Goal: Task Accomplishment & Management: Manage account settings

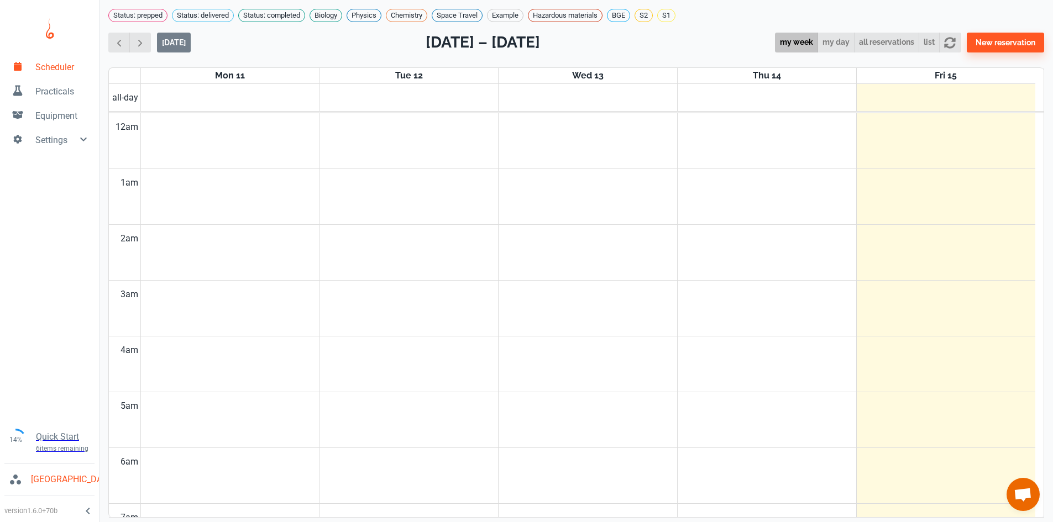
scroll to position [447, 0]
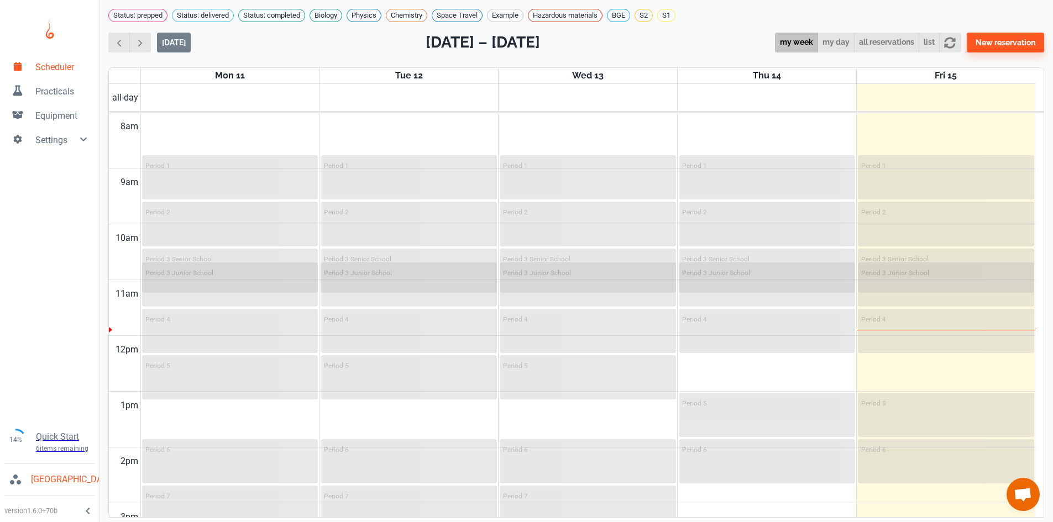
click at [52, 92] on span "Practicals" at bounding box center [62, 91] width 55 height 13
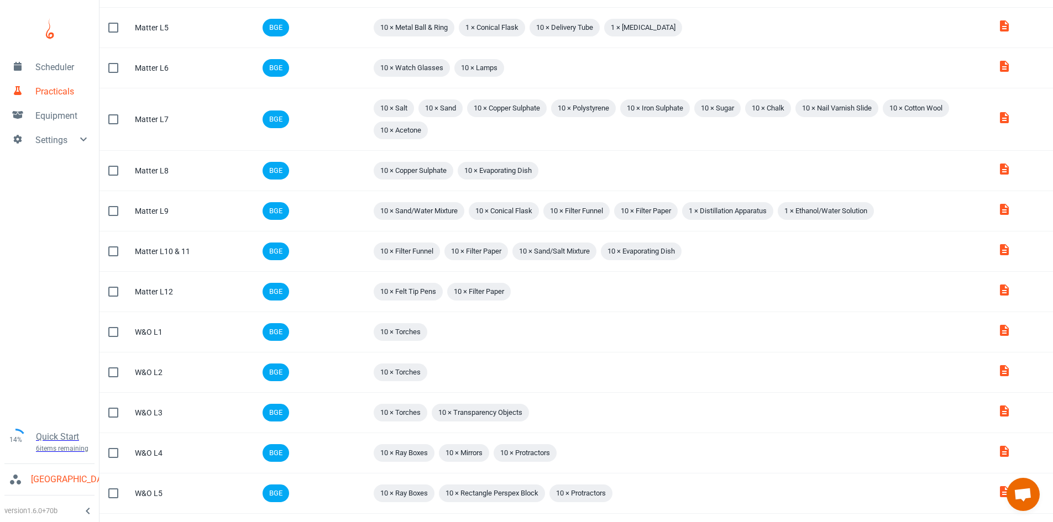
scroll to position [625, 0]
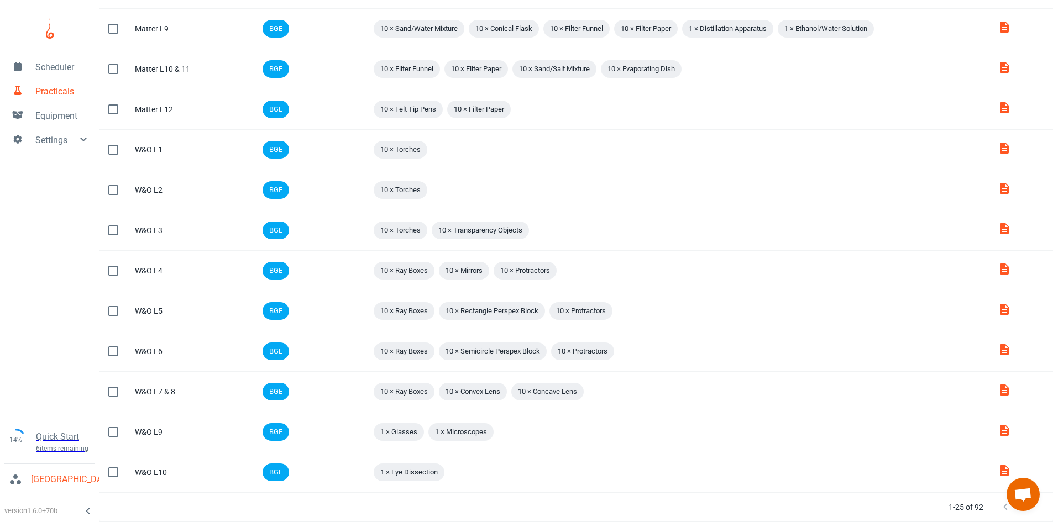
click at [1027, 514] on button "Next Page" at bounding box center [1028, 507] width 22 height 22
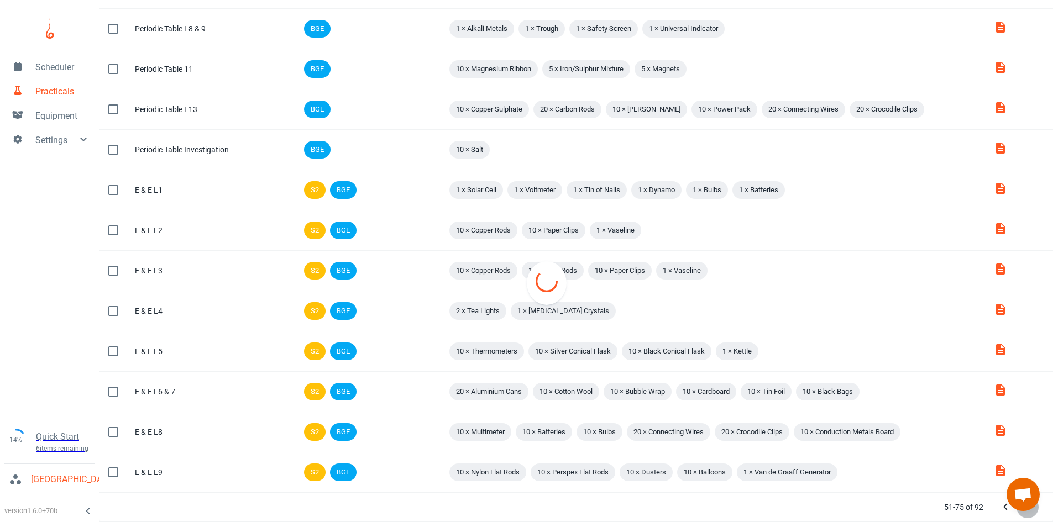
click at [1027, 514] on button "Next Page" at bounding box center [1028, 507] width 22 height 22
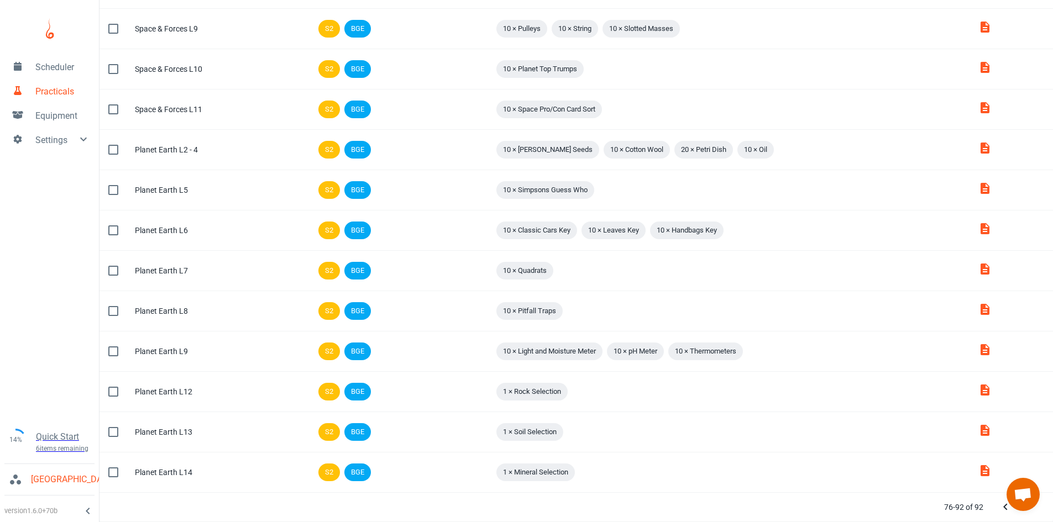
scroll to position [266, 0]
click at [1001, 512] on icon "Previous Page" at bounding box center [1005, 507] width 13 height 13
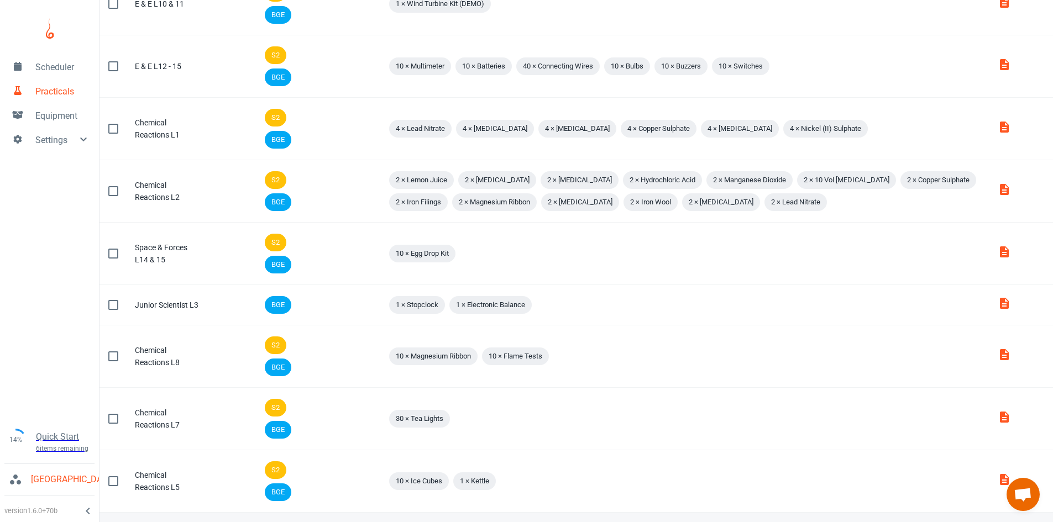
scroll to position [0, 0]
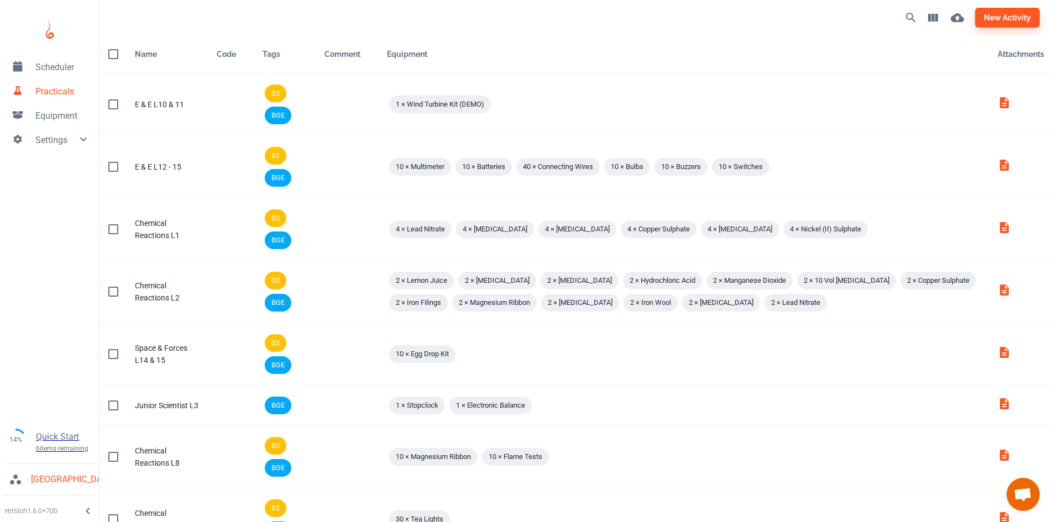
click at [76, 56] on link "Scheduler" at bounding box center [49, 66] width 99 height 24
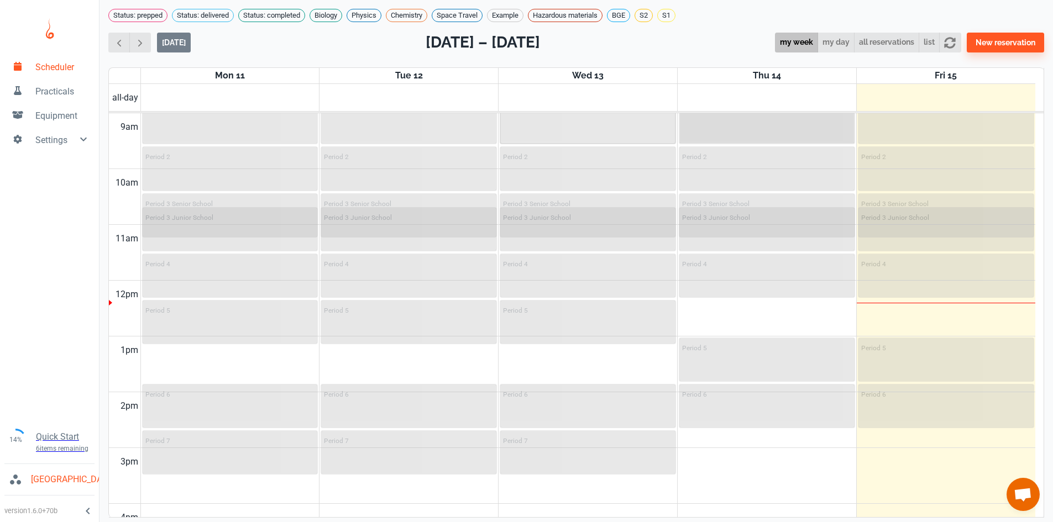
scroll to position [281, 0]
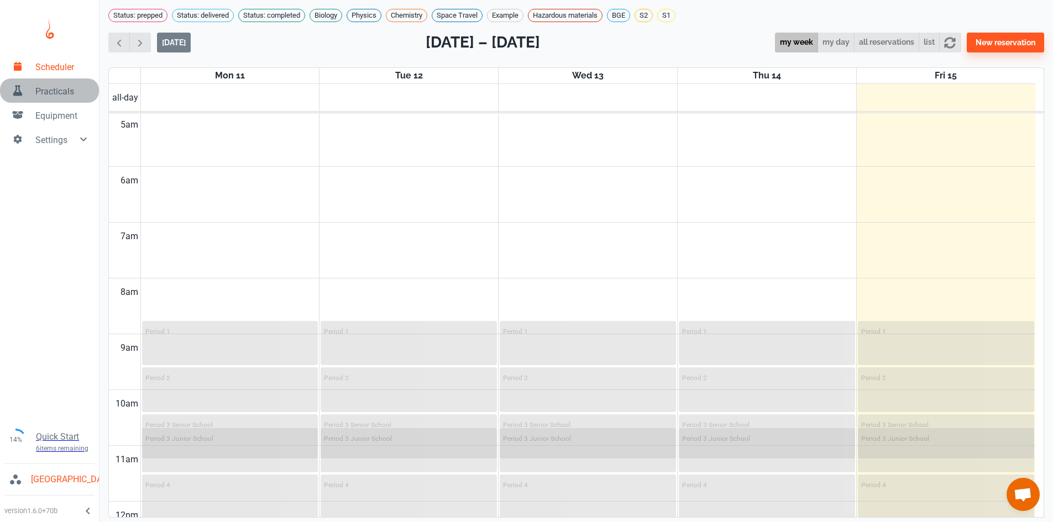
click at [46, 95] on span "Practicals" at bounding box center [62, 91] width 55 height 13
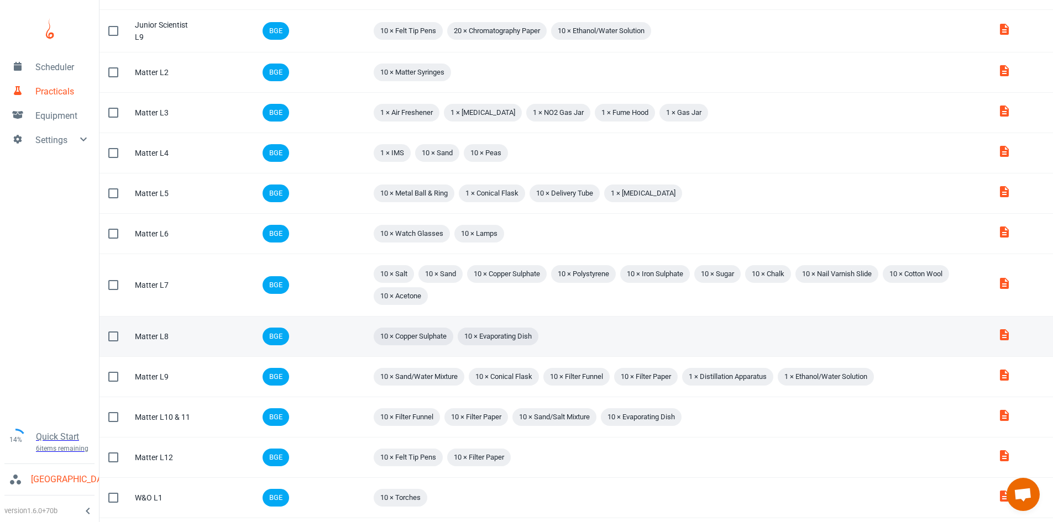
scroll to position [166, 0]
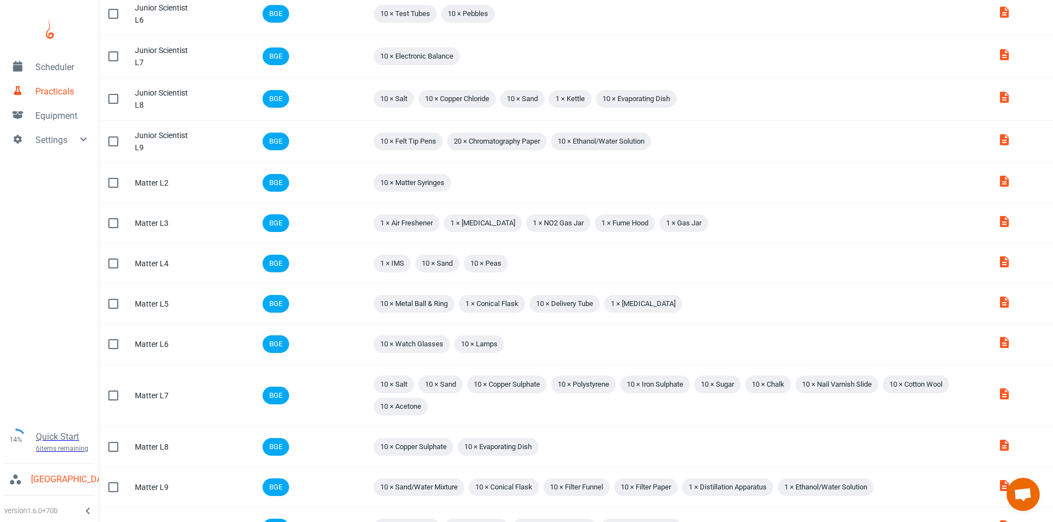
click at [60, 62] on span "Scheduler" at bounding box center [62, 67] width 55 height 13
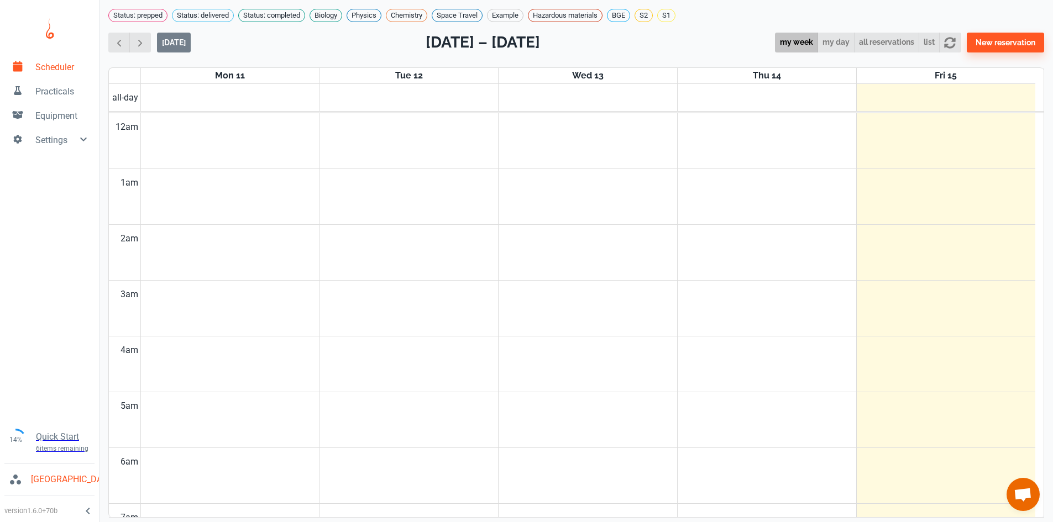
scroll to position [447, 0]
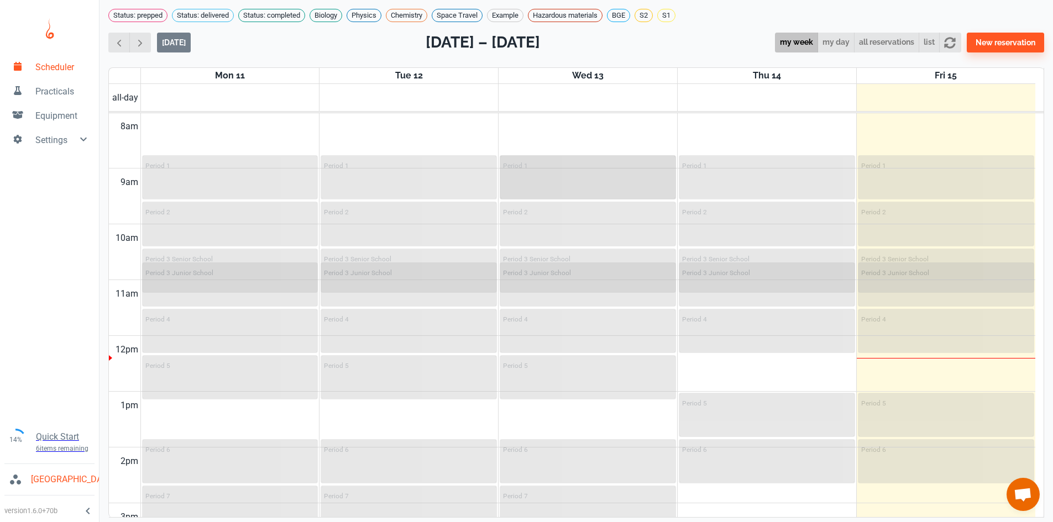
click at [574, 179] on div "Period 1" at bounding box center [588, 177] width 174 height 42
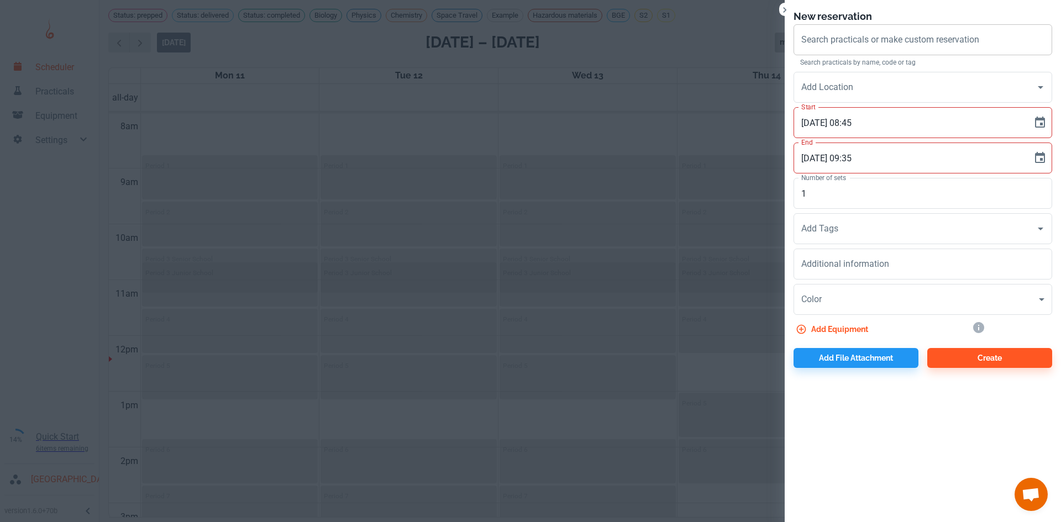
click at [838, 38] on div "Search practicals or make custom reservation Search practicals or make custom r…" at bounding box center [923, 39] width 259 height 31
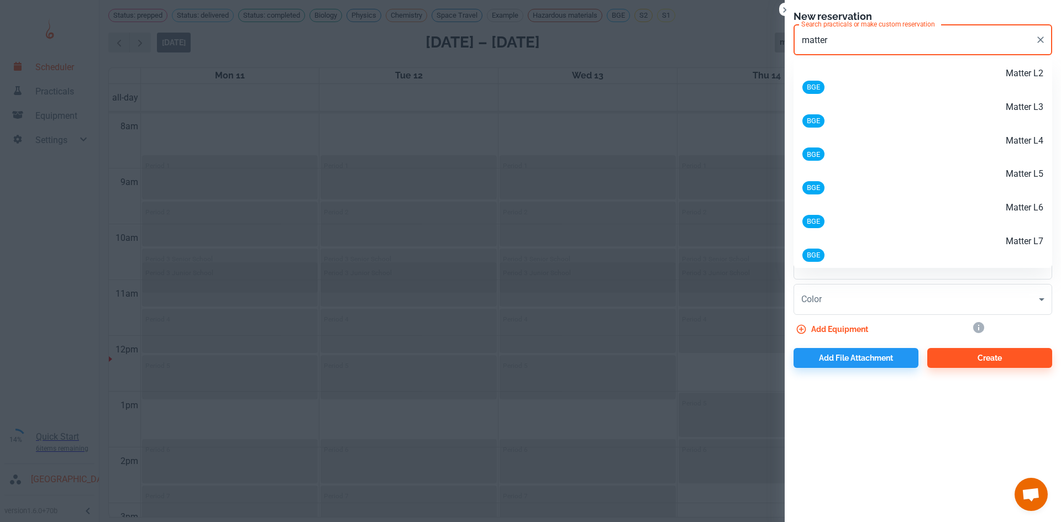
click at [997, 69] on p "Matter L2" at bounding box center [963, 73] width 161 height 13
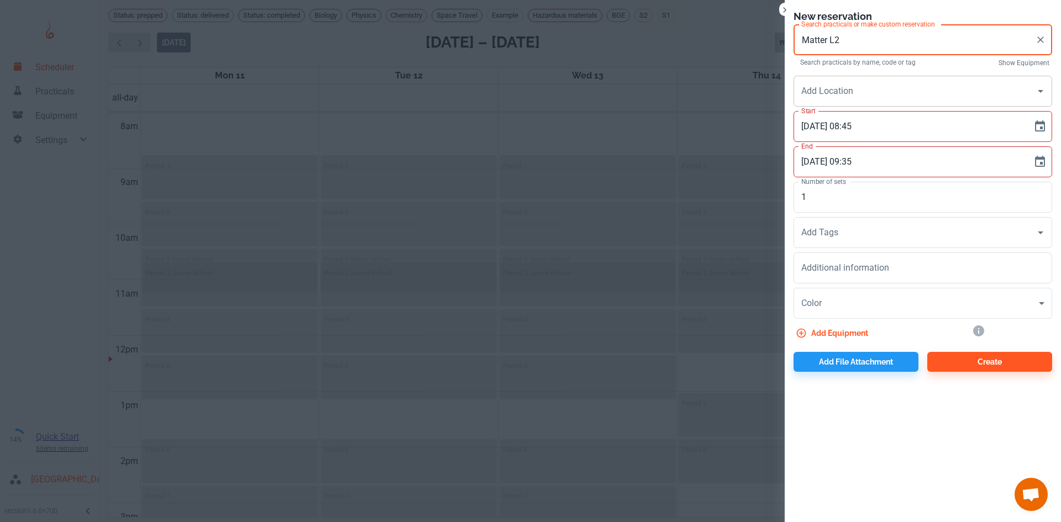
type input "Matter L2"
click at [850, 95] on input "Add Location" at bounding box center [915, 91] width 232 height 21
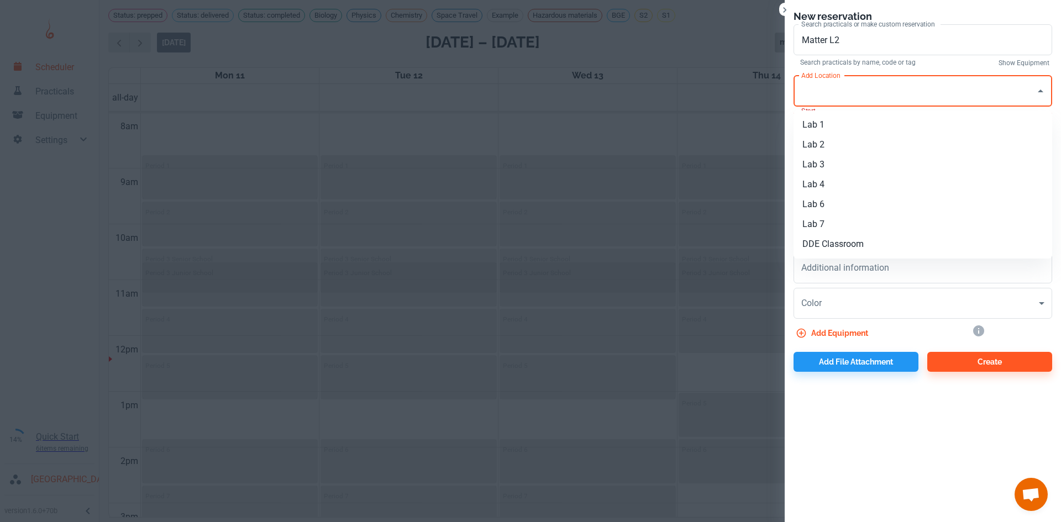
click at [820, 122] on li "Lab 1" at bounding box center [923, 125] width 259 height 20
type input "Lab 1"
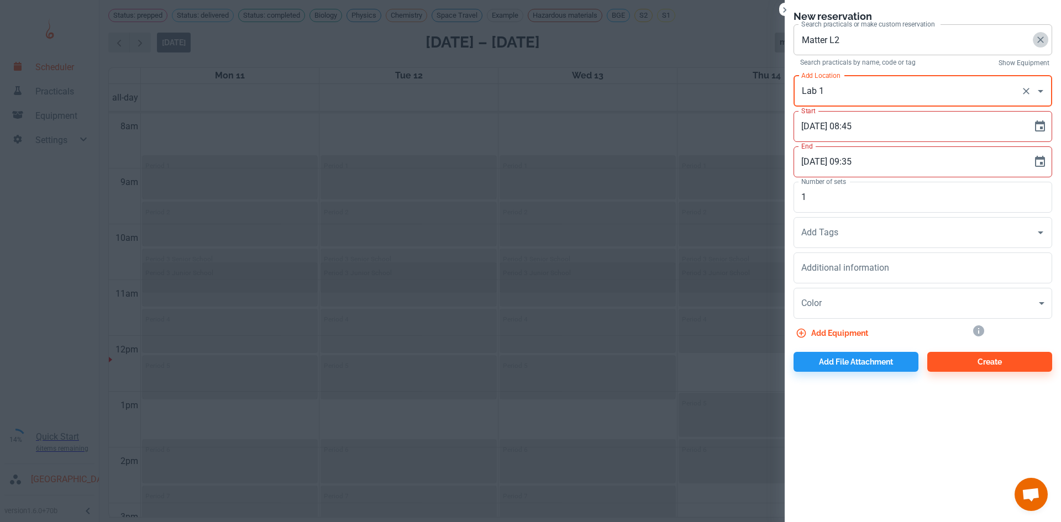
click at [1039, 40] on icon "Clear" at bounding box center [1040, 39] width 11 height 11
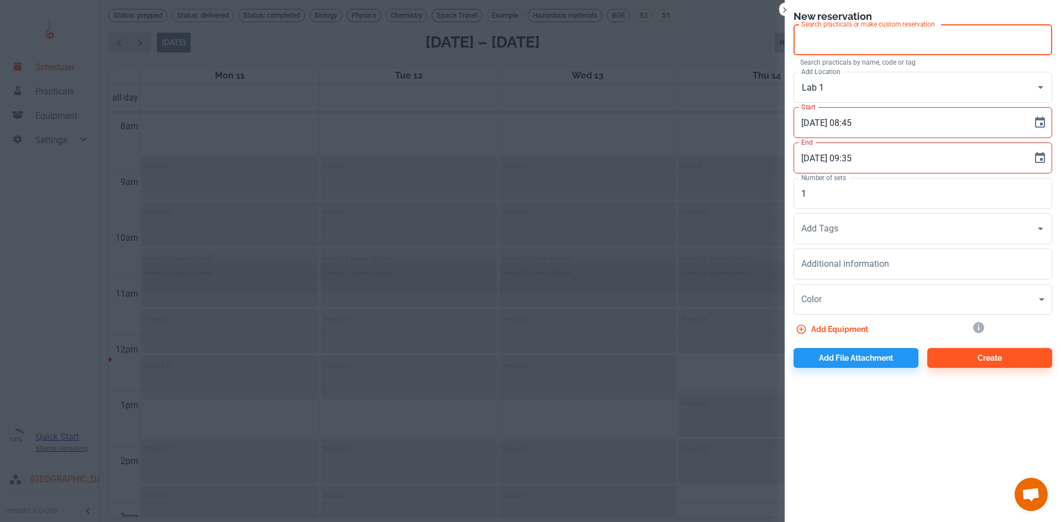
click at [921, 43] on input "Search practicals or make custom reservation" at bounding box center [923, 39] width 249 height 21
type input "hgfhghfh"
drag, startPoint x: 970, startPoint y: 51, endPoint x: 798, endPoint y: 49, distance: 171.9
click at [798, 49] on div "hgfhghfh Search practicals or make custom reservation" at bounding box center [923, 39] width 259 height 31
click at [1048, 38] on button "Clear" at bounding box center [1040, 39] width 15 height 15
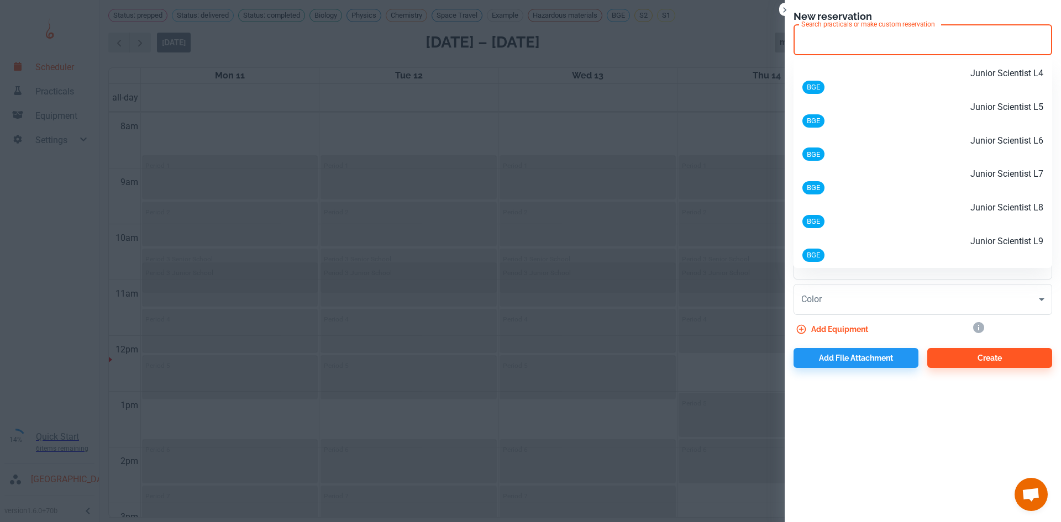
click at [920, 85] on div "BGE" at bounding box center [923, 87] width 241 height 14
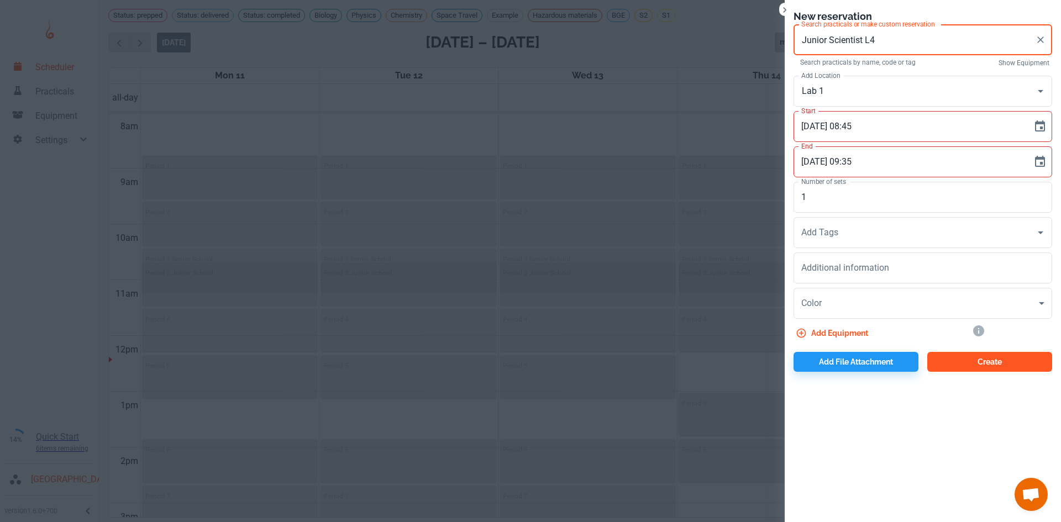
type input "Junior Scientist L4"
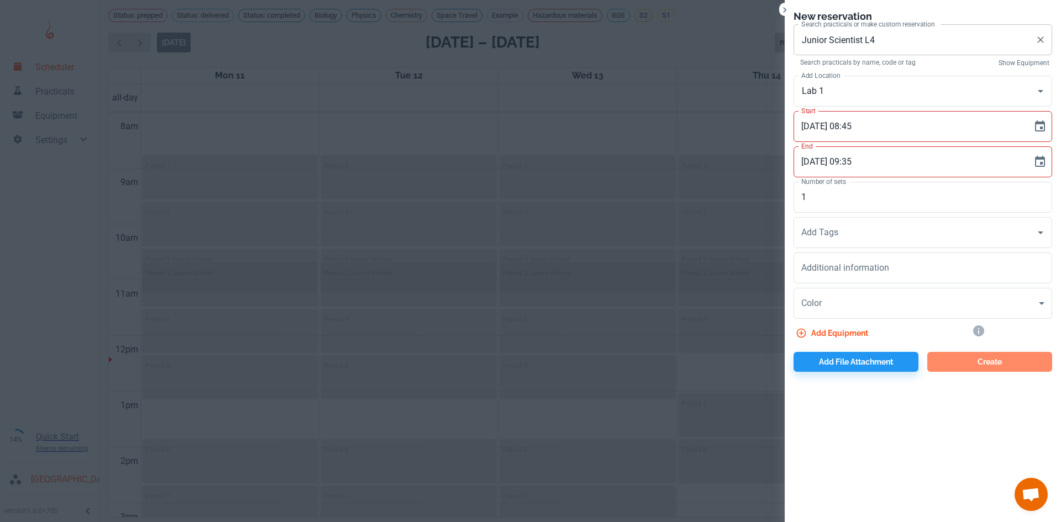
click at [984, 369] on button "Create" at bounding box center [990, 362] width 125 height 20
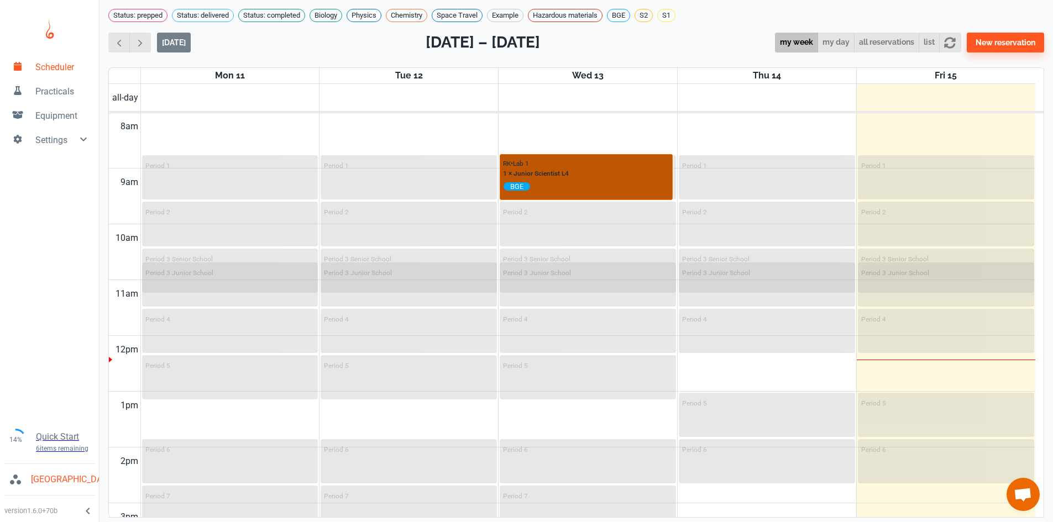
click at [596, 180] on div "RK • Lab 1 1 × Junior Scientist L4 BGE" at bounding box center [586, 175] width 166 height 35
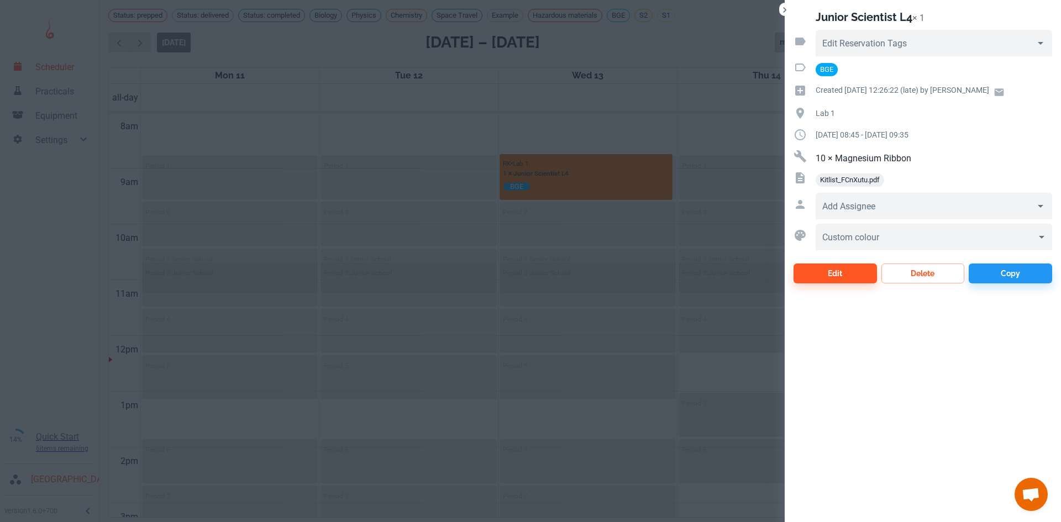
click at [687, 155] on div at bounding box center [530, 261] width 1061 height 522
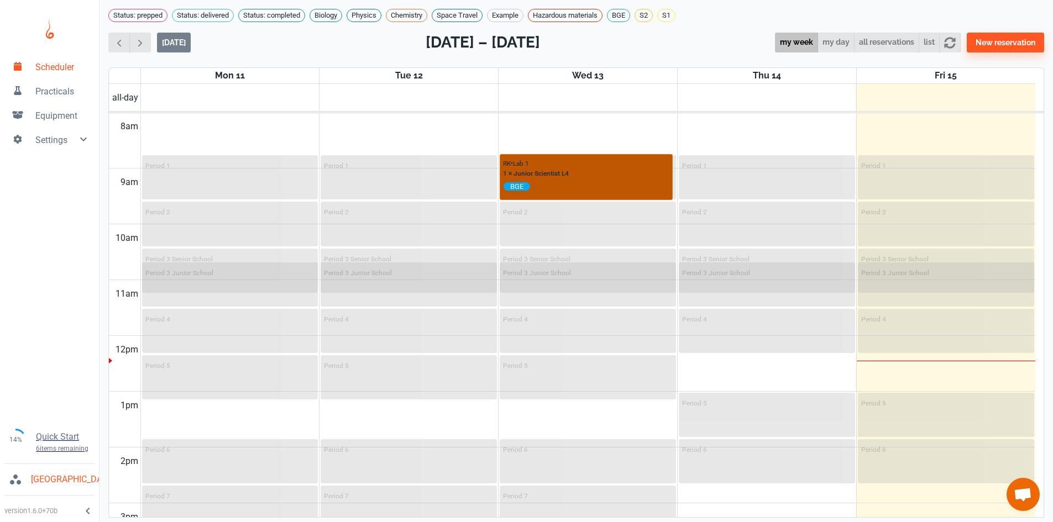
click at [604, 174] on div "RK • Lab 1 1 × Junior Scientist L4 BGE" at bounding box center [586, 175] width 166 height 35
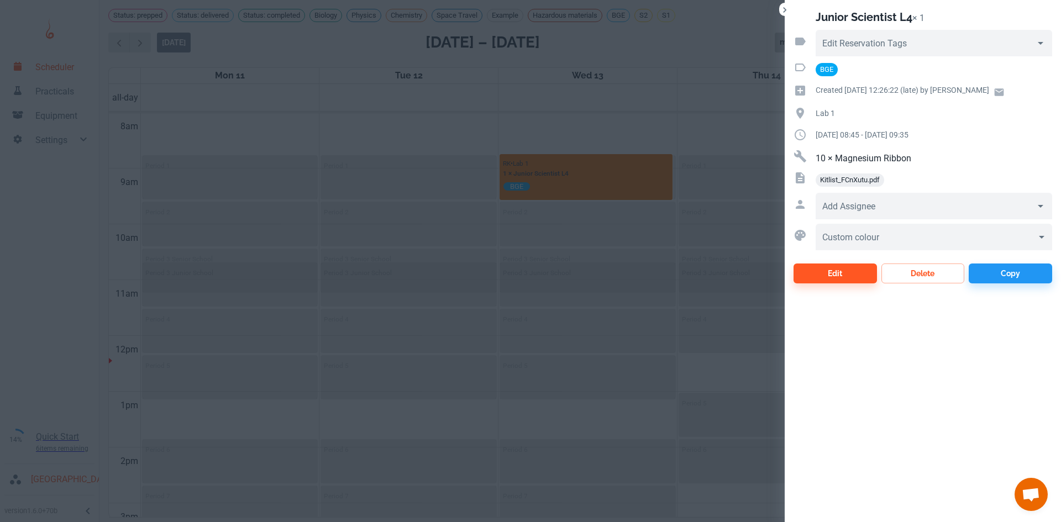
click at [669, 122] on div at bounding box center [530, 261] width 1061 height 522
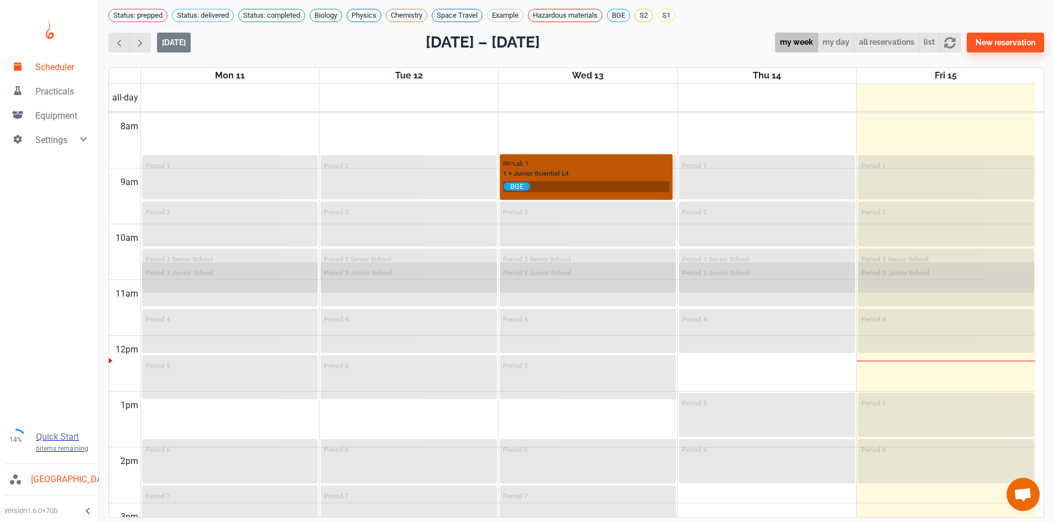
click at [629, 187] on input "text" at bounding box center [599, 186] width 139 height 9
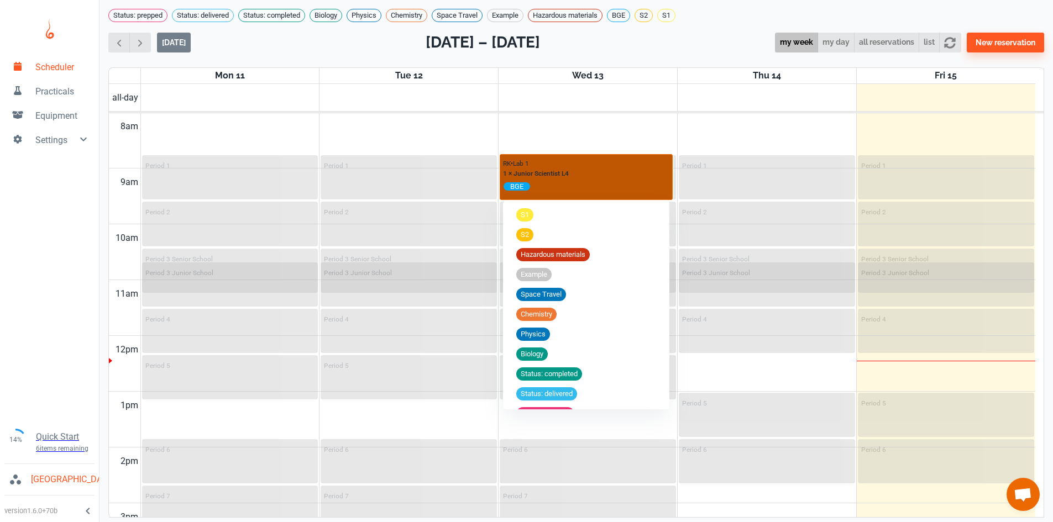
scroll to position [61, 0]
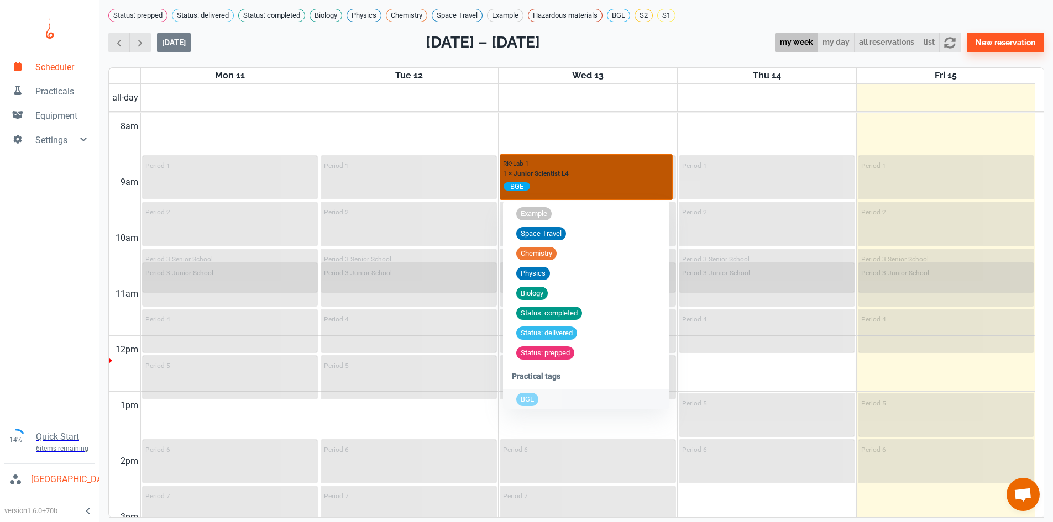
click at [630, 165] on div "RK • Lab 1 1 × Junior Scientist L4 BGE" at bounding box center [586, 175] width 166 height 35
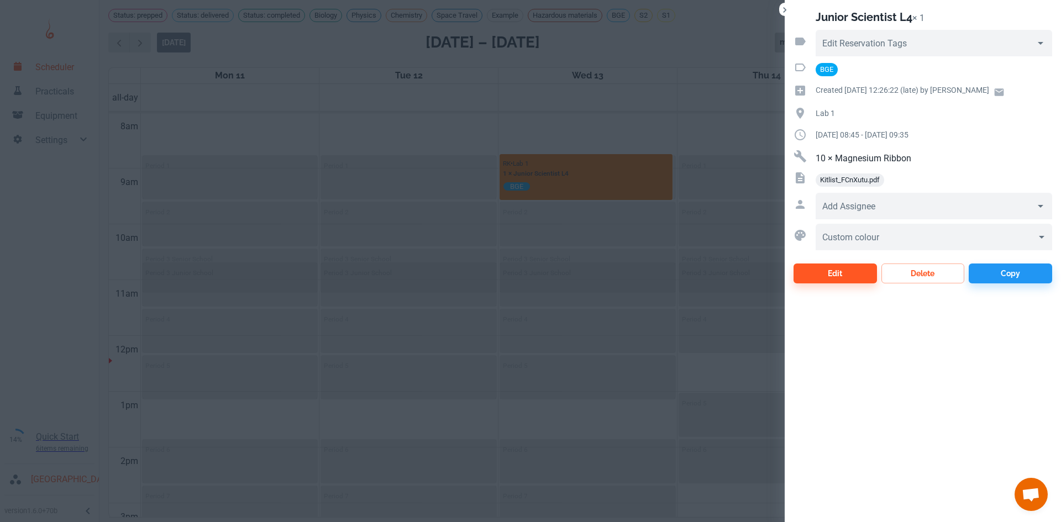
click at [394, 70] on div at bounding box center [530, 261] width 1061 height 522
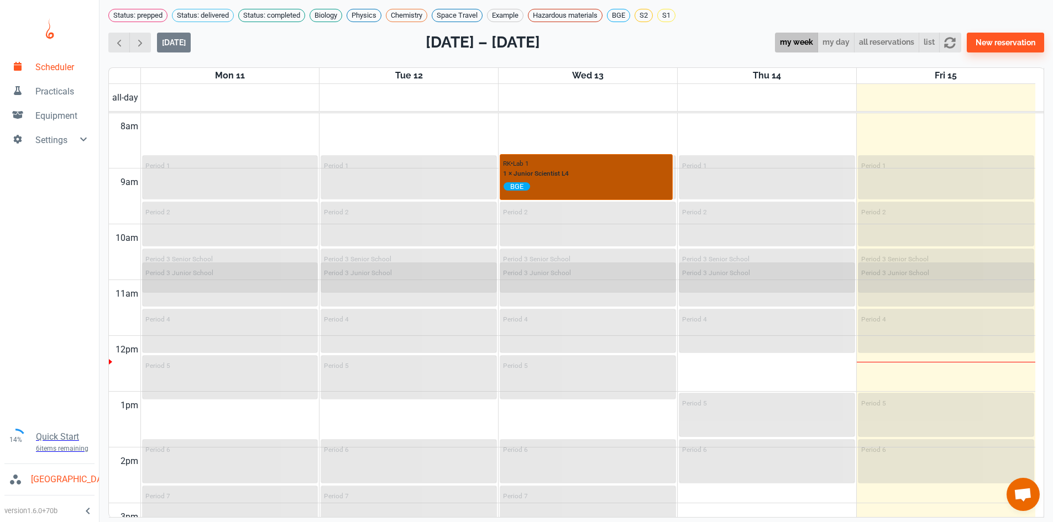
click at [598, 181] on div "RK • Lab 1 1 × Junior Scientist L4 BGE" at bounding box center [586, 175] width 166 height 35
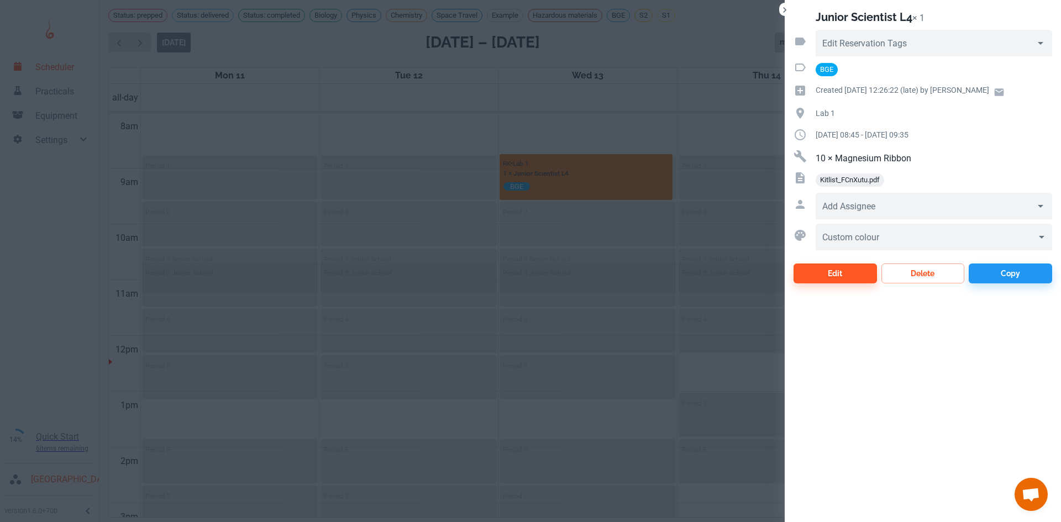
click at [606, 209] on div at bounding box center [530, 261] width 1061 height 522
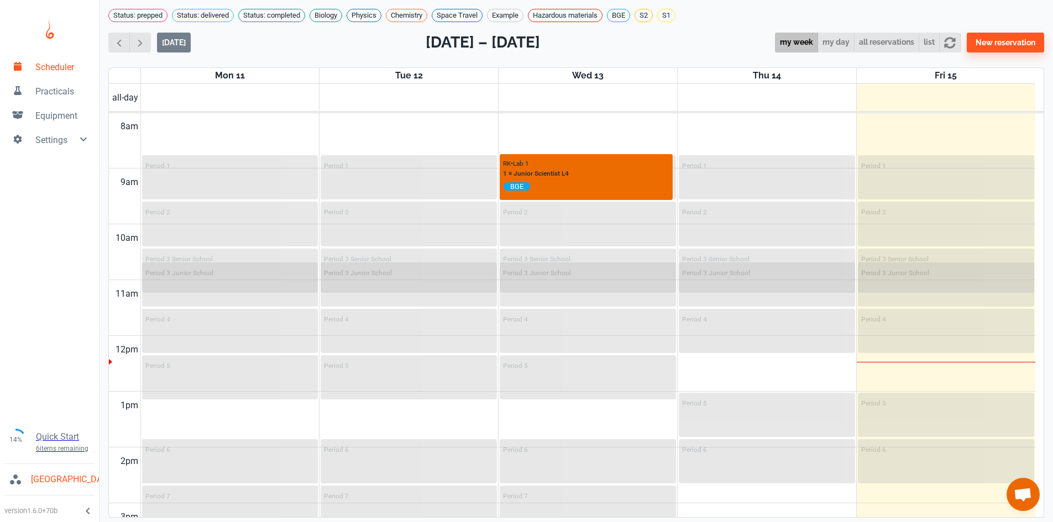
click at [699, 36] on div "[DATE] [DATE] – [DATE] my week my day all reservations list New reservation" at bounding box center [576, 42] width 936 height 23
click at [697, 28] on div "Status: prepped Status: delivered Status: completed Biology Physics Chemistry S…" at bounding box center [577, 252] width 954 height 505
click at [513, 48] on h2 "[DATE] – [DATE]" at bounding box center [483, 42] width 114 height 23
drag, startPoint x: 513, startPoint y: 48, endPoint x: 524, endPoint y: 49, distance: 10.6
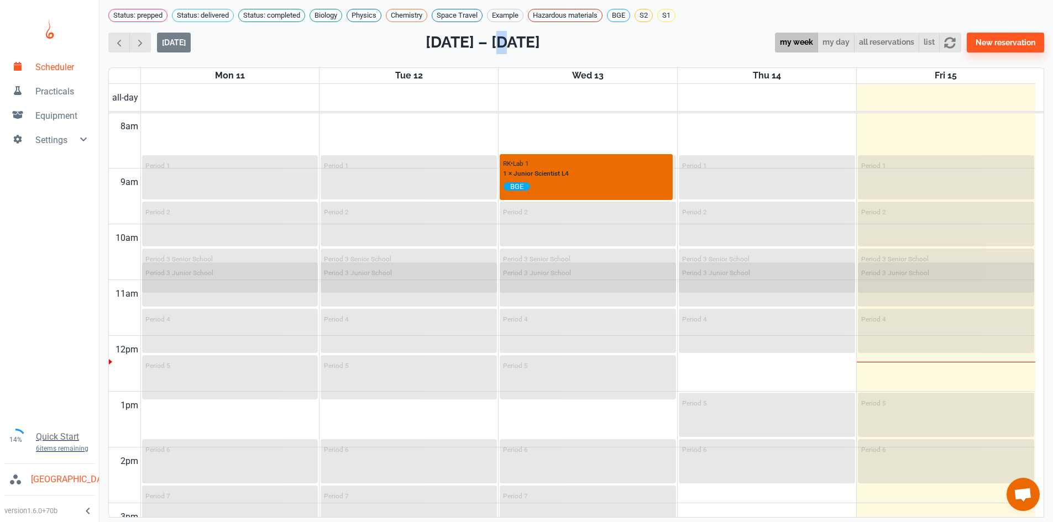
click at [524, 49] on div "[DATE] [DATE] – [DATE] my week my day all reservations list New reservation" at bounding box center [576, 42] width 936 height 23
click at [650, 39] on div "[DATE] [DATE] – [DATE] my week my day all reservations list New reservation" at bounding box center [576, 42] width 936 height 23
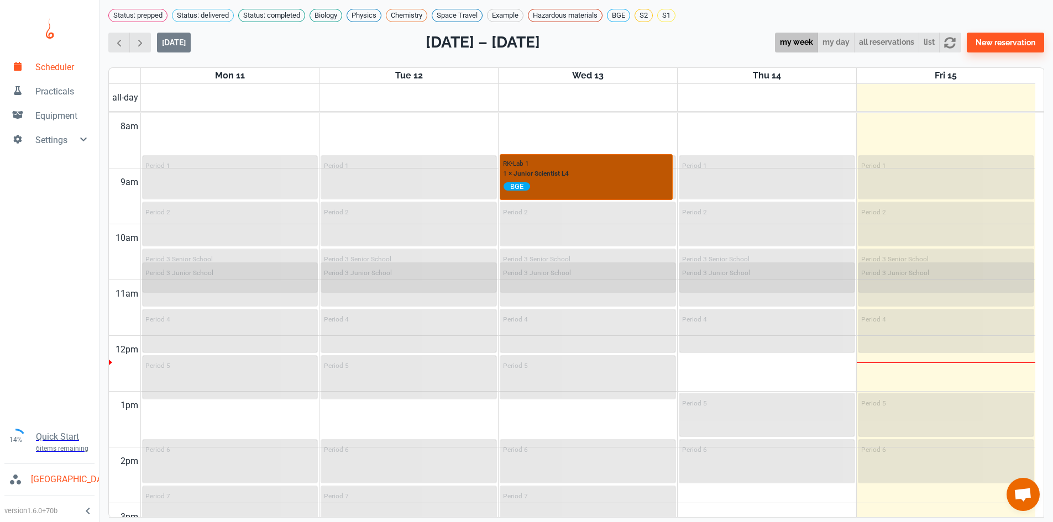
click at [580, 171] on div "RK • Lab 1 1 × Junior Scientist L4 BGE" at bounding box center [586, 175] width 166 height 35
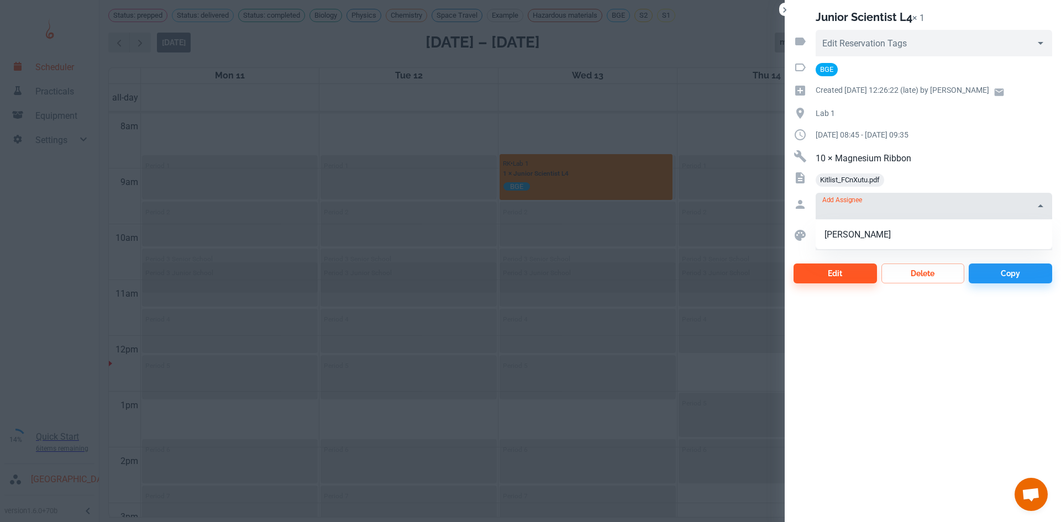
click at [888, 207] on input "Add Assignee" at bounding box center [925, 210] width 211 height 15
click at [888, 226] on body "Scheduler Practicals Equipment Settings 14% Quick Start 6 items remaining St Ro…" at bounding box center [530, 261] width 1061 height 522
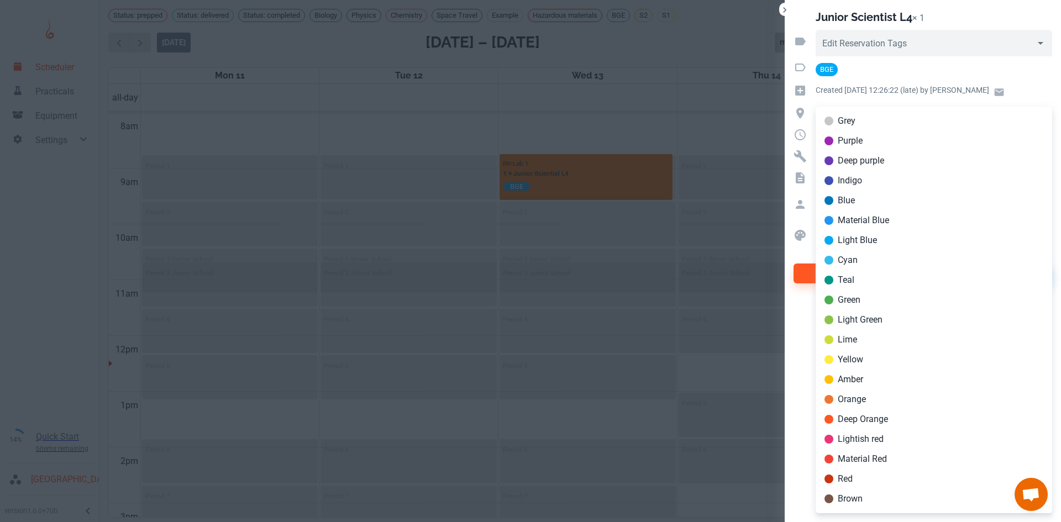
click at [927, 98] on div at bounding box center [530, 261] width 1061 height 522
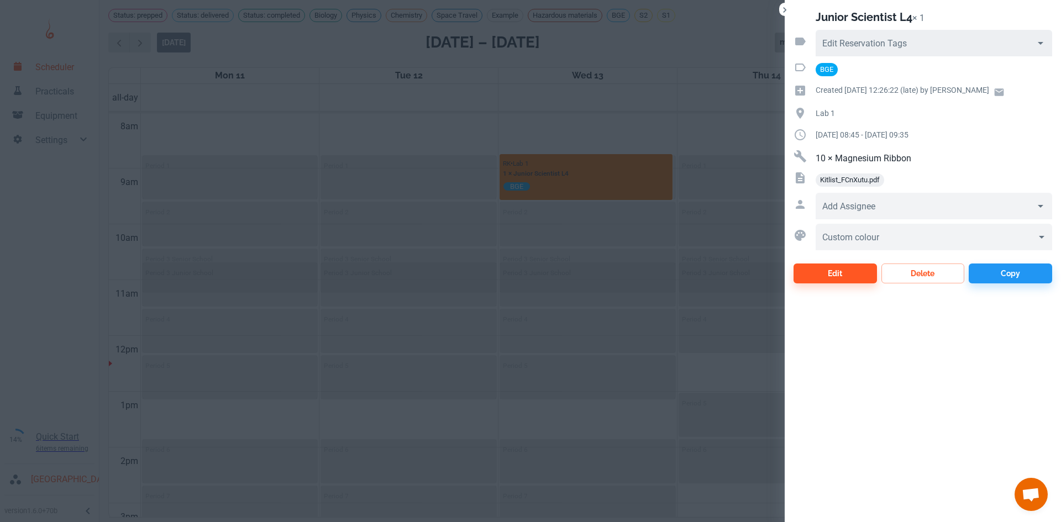
click at [982, 43] on input "Edit Reservation Tags" at bounding box center [925, 47] width 211 height 15
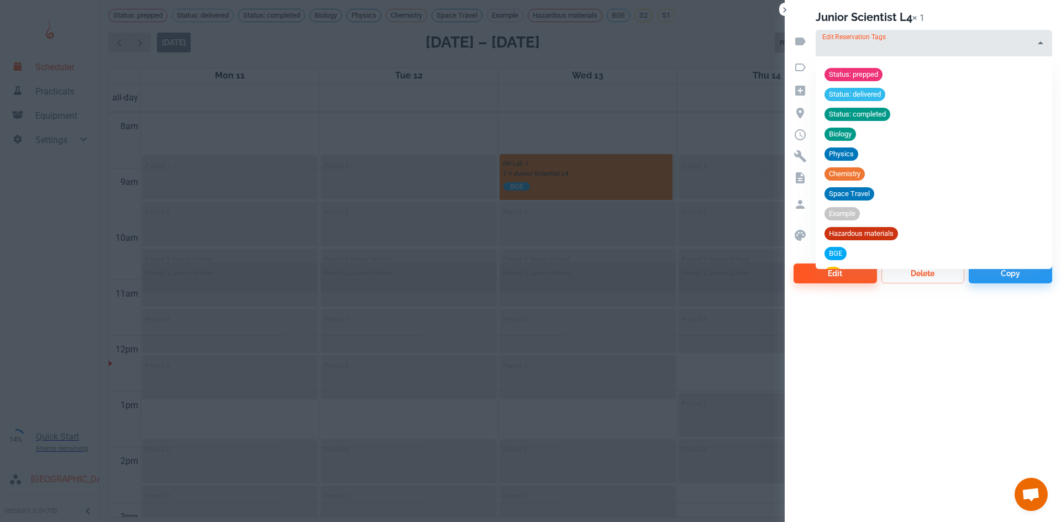
click at [873, 69] on span "Status: prepped" at bounding box center [854, 74] width 58 height 11
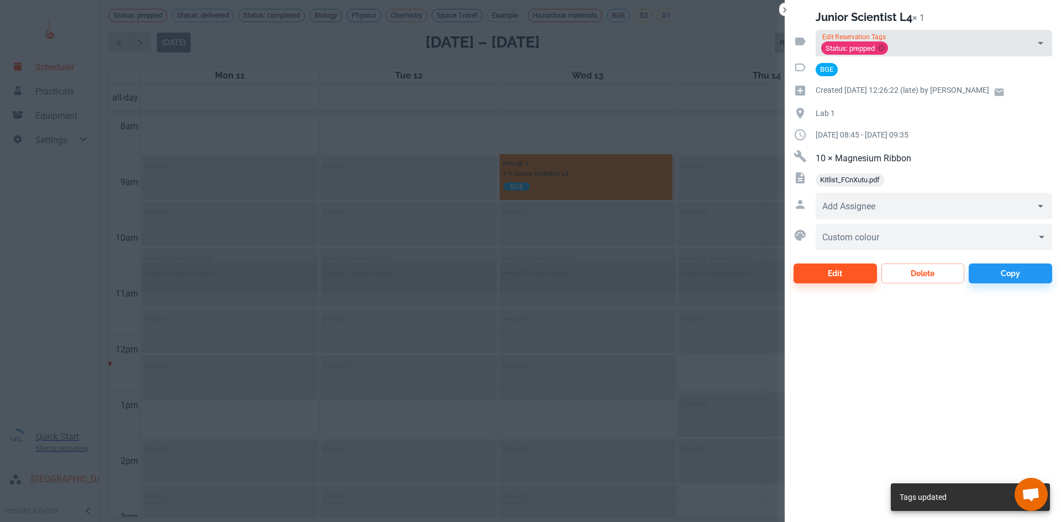
click at [637, 111] on div at bounding box center [530, 261] width 1061 height 522
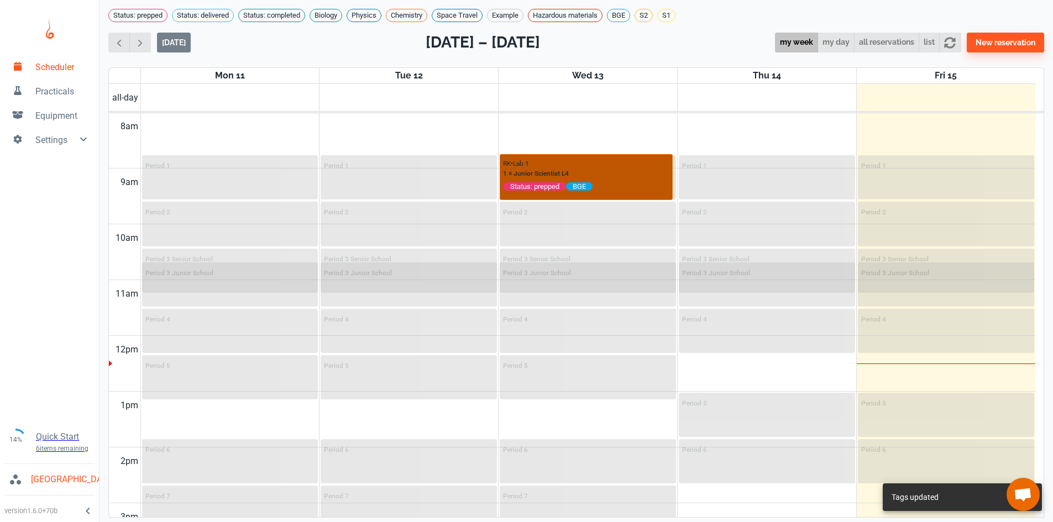
click at [633, 176] on div "RK • Lab 1 1 × Junior Scientist L4 Status: prepped BGE" at bounding box center [586, 175] width 166 height 35
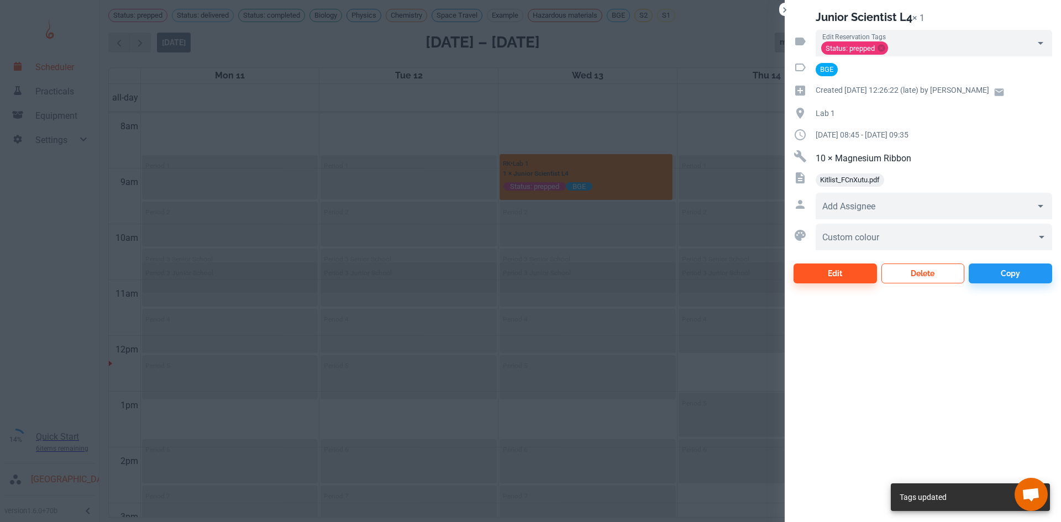
click at [923, 273] on button "Delete" at bounding box center [923, 274] width 83 height 20
